Goal: Task Accomplishment & Management: Use online tool/utility

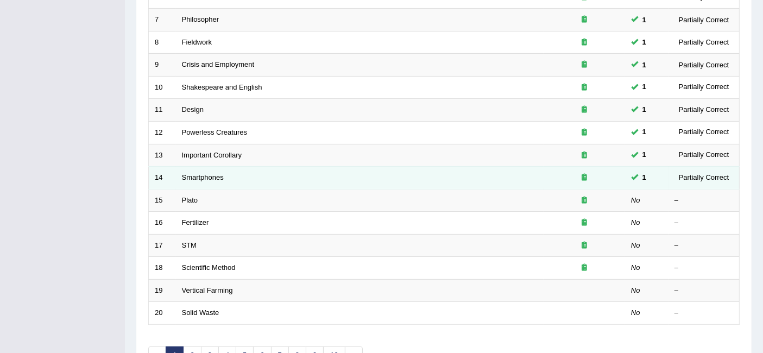
scroll to position [362, 0]
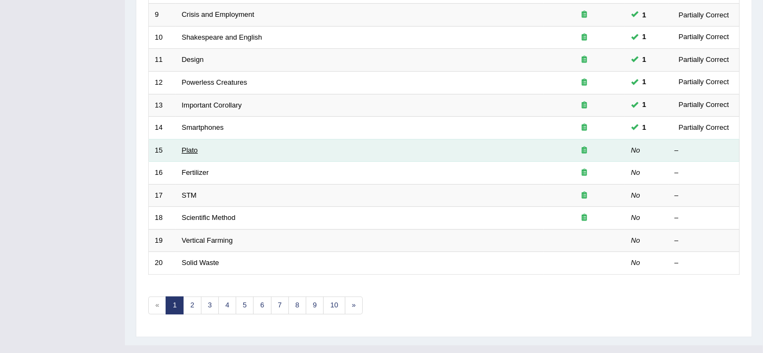
click at [192, 146] on link "Plato" at bounding box center [190, 150] width 16 height 8
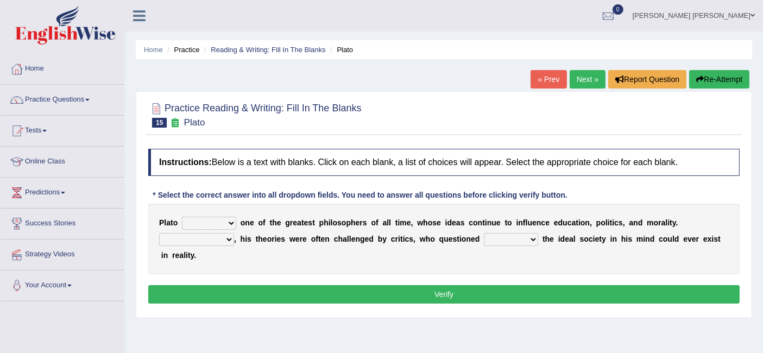
click at [214, 222] on select "keeps comes claims remains" at bounding box center [209, 223] width 54 height 13
select select "claims"
click at [182, 217] on select "keeps comes claims remains" at bounding box center [209, 223] width 54 height 13
click at [212, 242] on select "Notwithstanding So However Whatever" at bounding box center [196, 239] width 75 height 13
select select "However"
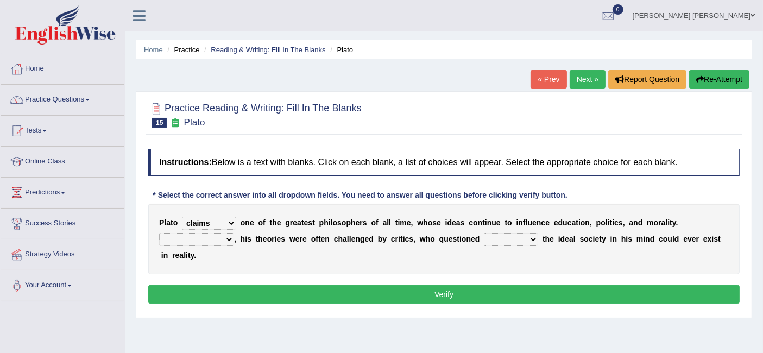
click at [159, 233] on select "Notwithstanding So However Whatever" at bounding box center [196, 239] width 75 height 13
click at [524, 236] on select "which what that whether" at bounding box center [511, 239] width 54 height 13
select select "that"
click at [484, 233] on select "which what that whether" at bounding box center [511, 239] width 54 height 13
click at [376, 295] on button "Verify" at bounding box center [444, 294] width 592 height 18
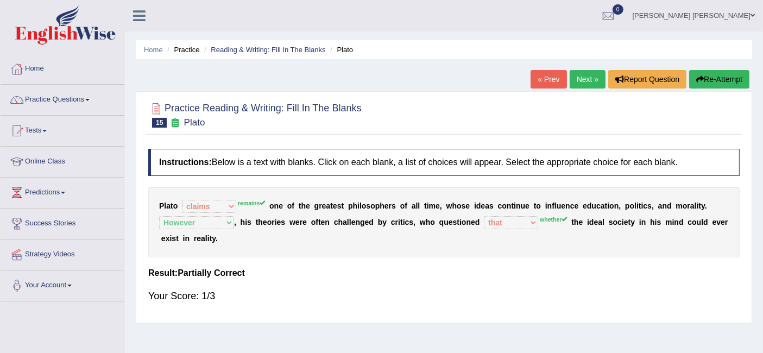
click at [587, 84] on link "Next »" at bounding box center [588, 79] width 36 height 18
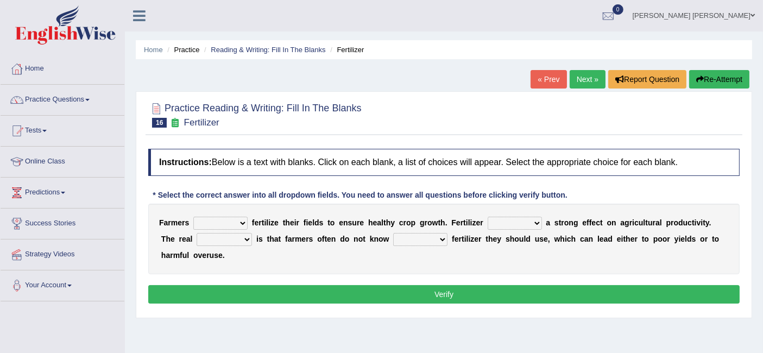
click at [242, 223] on select "must should need can" at bounding box center [220, 223] width 54 height 13
click at [193, 217] on select "must should need can" at bounding box center [220, 223] width 54 height 13
click at [236, 217] on select "must should need can" at bounding box center [220, 223] width 54 height 13
click at [193, 217] on select "must should need can" at bounding box center [220, 223] width 54 height 13
click at [230, 219] on select "must should need can" at bounding box center [220, 223] width 54 height 13
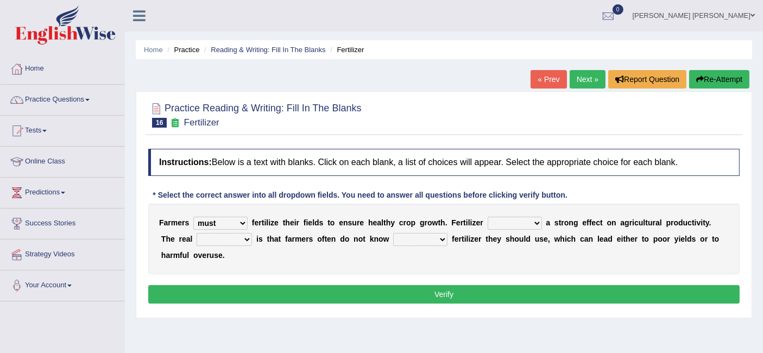
click at [193, 217] on select "must should need can" at bounding box center [220, 223] width 54 height 13
drag, startPoint x: 242, startPoint y: 219, endPoint x: 242, endPoint y: 227, distance: 7.1
click at [242, 220] on select "must should need can" at bounding box center [220, 223] width 54 height 13
click at [193, 217] on select "must should need can" at bounding box center [220, 223] width 54 height 13
click at [241, 223] on select "must should need can" at bounding box center [220, 223] width 54 height 13
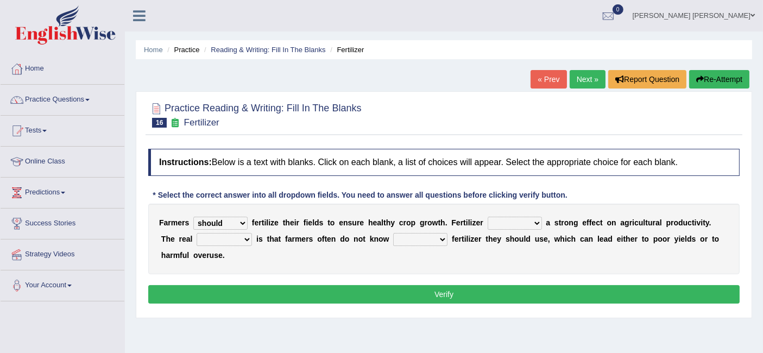
select select "must"
click at [193, 217] on select "must should need can" at bounding box center [220, 223] width 54 height 13
click at [522, 221] on select "has had have having" at bounding box center [515, 223] width 54 height 13
select select "has"
click at [488, 217] on select "has had have having" at bounding box center [515, 223] width 54 height 13
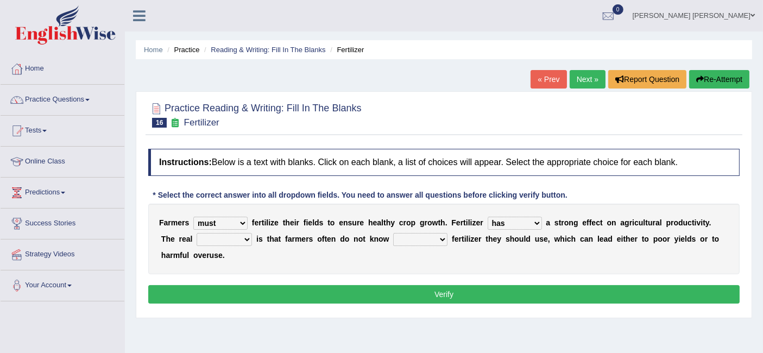
click at [212, 236] on select "problem question conclusion answer" at bounding box center [224, 239] width 55 height 13
select select "problem"
click at [197, 233] on select "problem question conclusion answer" at bounding box center [224, 239] width 55 height 13
click at [400, 237] on select "how much how many however so much" at bounding box center [420, 239] width 54 height 13
select select "how much"
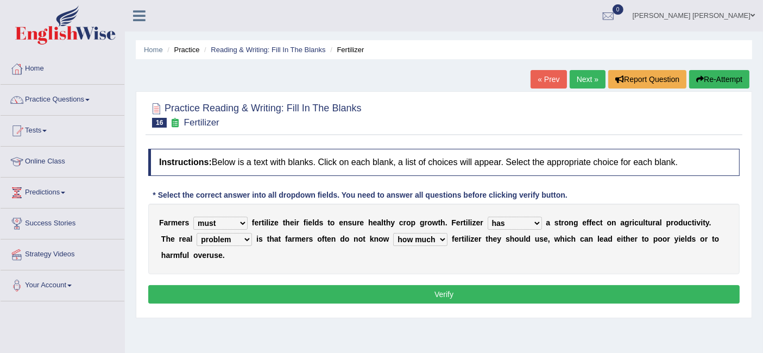
click at [393, 233] on select "how much how many however so much" at bounding box center [420, 239] width 54 height 13
click at [428, 288] on button "Verify" at bounding box center [444, 294] width 592 height 18
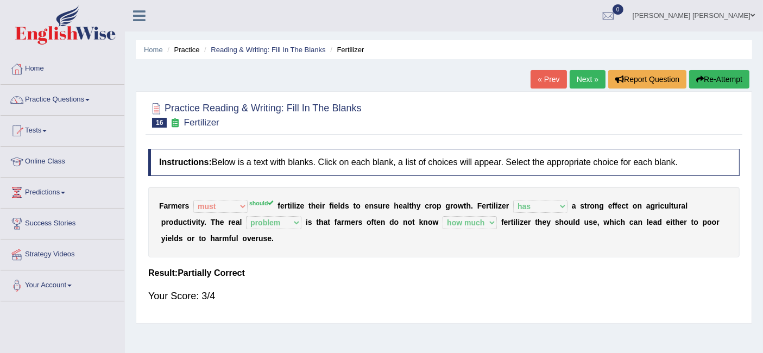
click at [593, 77] on link "Next »" at bounding box center [588, 79] width 36 height 18
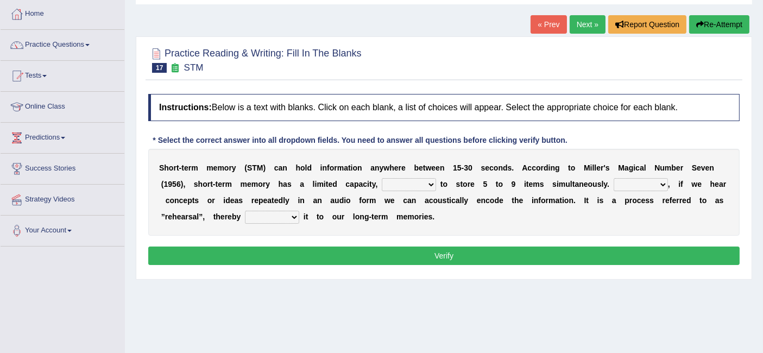
scroll to position [55, 0]
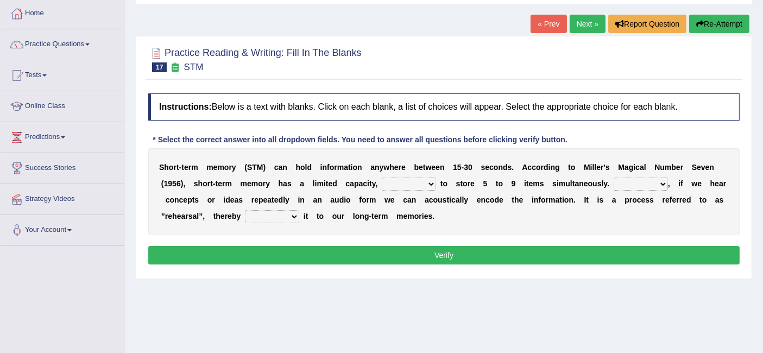
click at [422, 186] on select "being able is able be able unable" at bounding box center [409, 184] width 54 height 13
select select "unable"
click at [382, 178] on select "being able is able be able unable" at bounding box center [409, 184] width 54 height 13
click at [640, 184] on select "However So Moreover Therefore" at bounding box center [641, 184] width 54 height 13
select select "However"
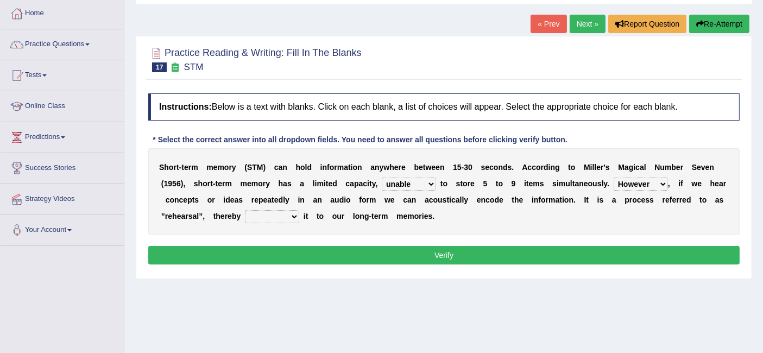
click at [614, 178] on select "However So Moreover Therefore" at bounding box center [641, 184] width 54 height 13
click at [273, 218] on select "commit commits commiting commited" at bounding box center [272, 216] width 54 height 13
select select "commits"
click at [245, 210] on select "commit commits commiting commited" at bounding box center [272, 216] width 54 height 13
click at [447, 256] on button "Verify" at bounding box center [444, 255] width 592 height 18
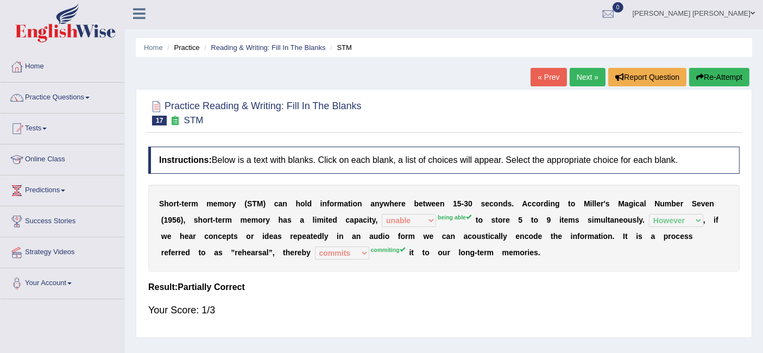
scroll to position [0, 0]
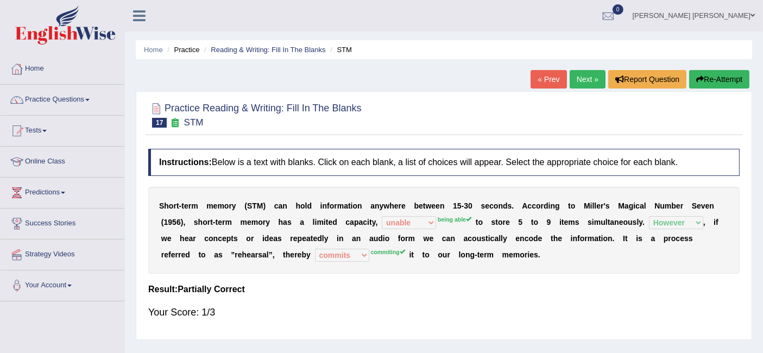
click at [583, 81] on link "Next »" at bounding box center [588, 79] width 36 height 18
